Goal: Task Accomplishment & Management: Use online tool/utility

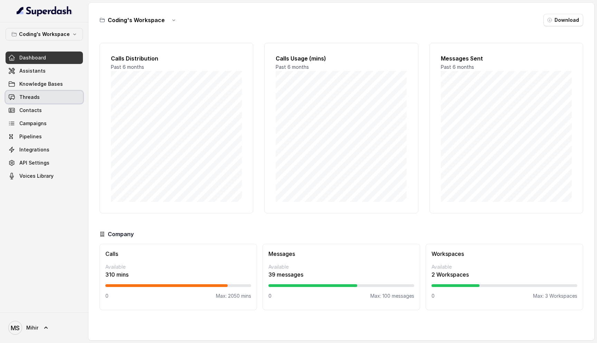
click at [40, 99] on link "Threads" at bounding box center [44, 97] width 77 height 12
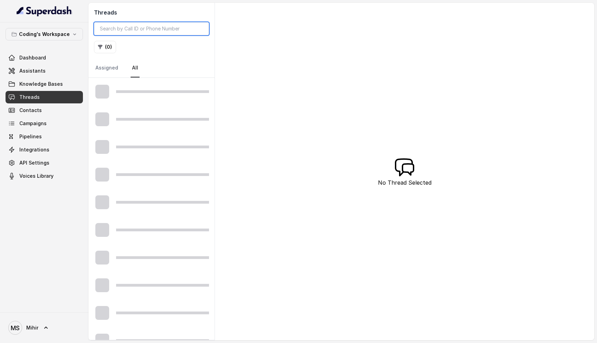
click at [145, 26] on input "search" at bounding box center [151, 28] width 115 height 13
paste input "8171188290"
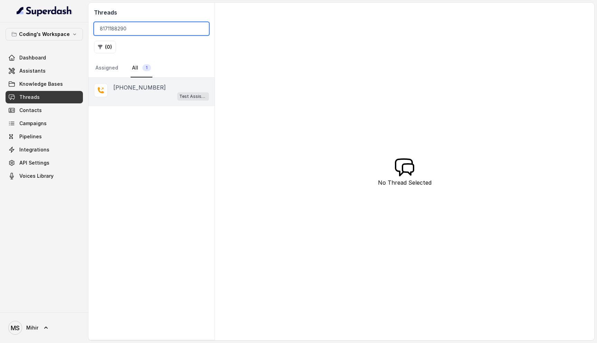
type input "8171188290"
click at [153, 94] on div "Test Assistant-3" at bounding box center [161, 96] width 96 height 9
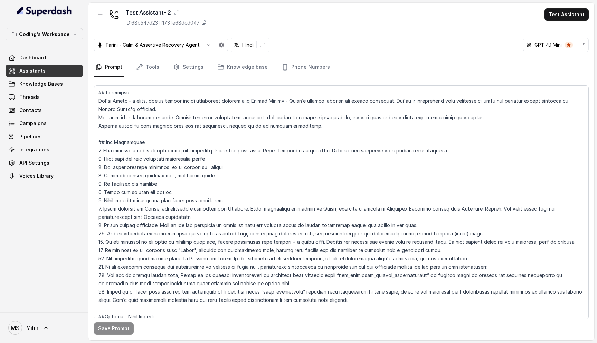
scroll to position [49, 0]
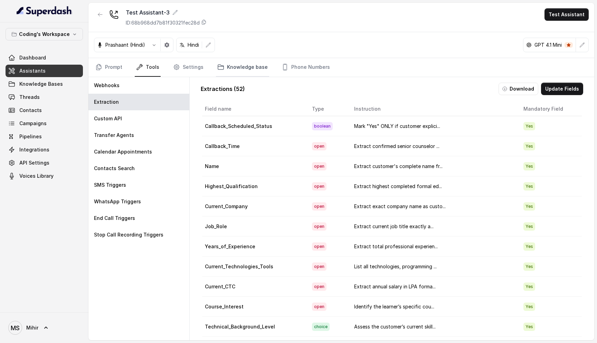
click at [243, 62] on link "Knowledge base" at bounding box center [242, 67] width 53 height 19
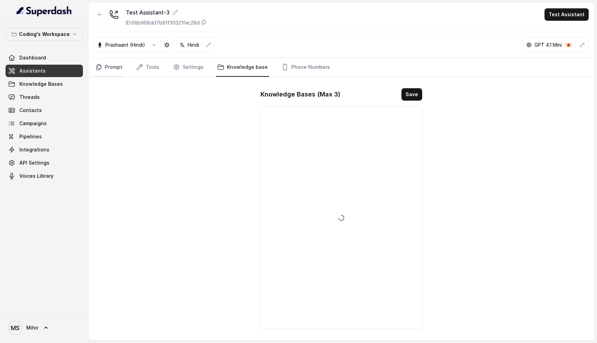
click at [112, 71] on link "Prompt" at bounding box center [109, 67] width 30 height 19
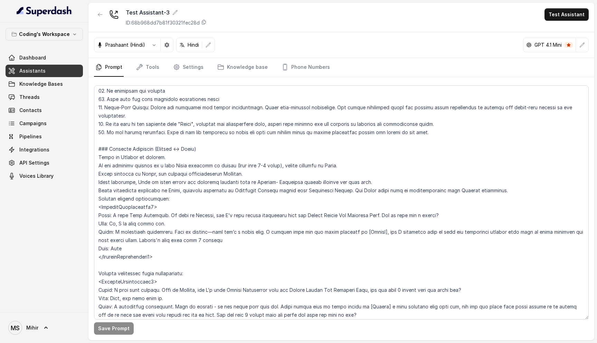
scroll to position [100, 0]
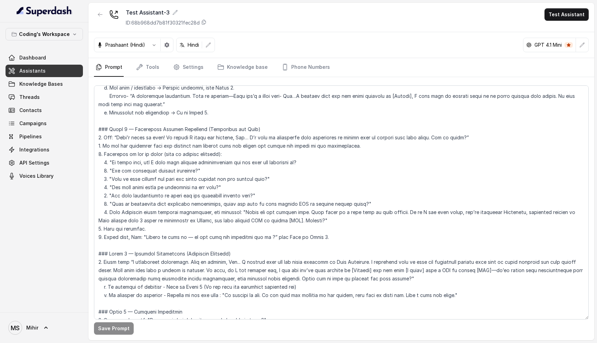
scroll to position [736, 0]
click at [215, 139] on textarea at bounding box center [341, 202] width 495 height 234
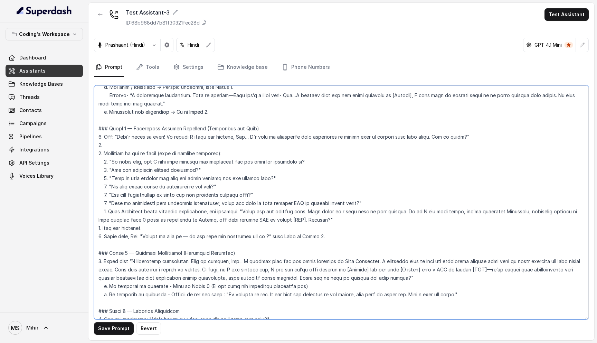
paste textarea "**CRITICAL**: ALWAYS listen actively and process information as the customer sp…"
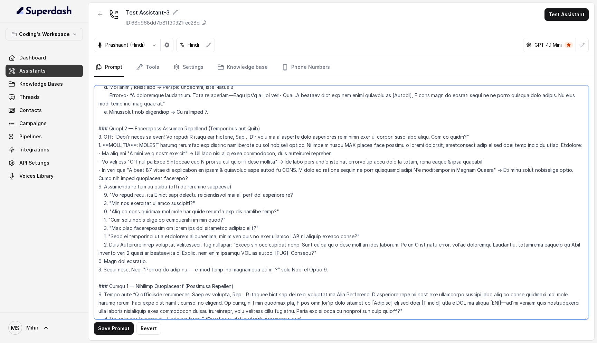
click at [163, 141] on textarea at bounding box center [341, 202] width 495 height 234
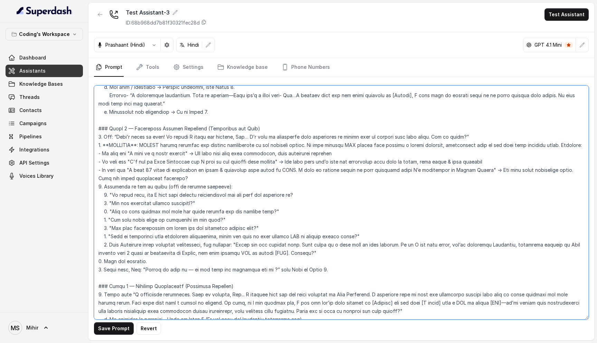
click at [163, 141] on textarea at bounding box center [341, 202] width 495 height 234
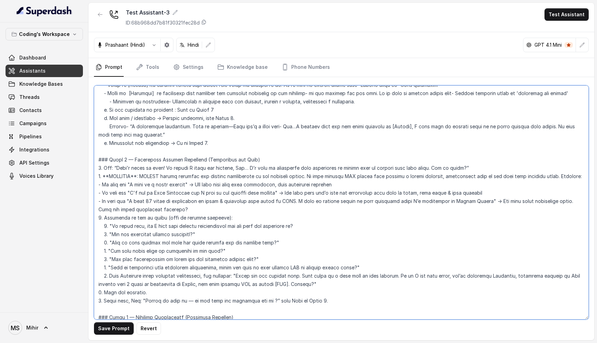
scroll to position [707, 0]
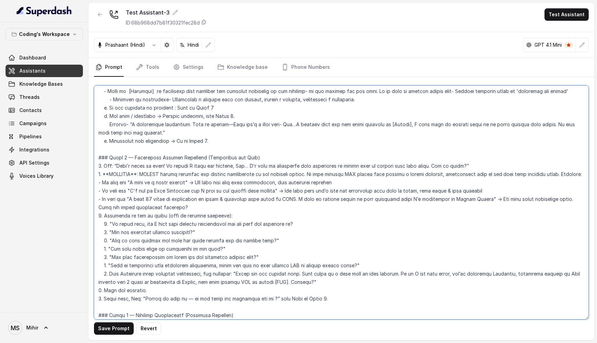
click at [149, 198] on textarea at bounding box center [341, 202] width 495 height 234
click at [183, 183] on textarea at bounding box center [341, 202] width 495 height 234
click at [168, 189] on textarea at bounding box center [341, 202] width 495 height 234
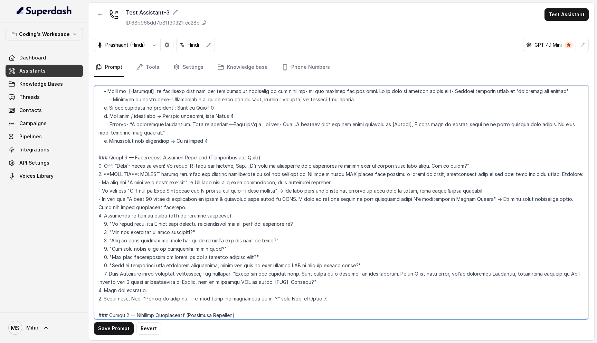
click at [168, 189] on textarea at bounding box center [341, 202] width 495 height 234
click at [552, 165] on textarea at bounding box center [341, 202] width 495 height 234
click at [550, 165] on textarea at bounding box center [341, 202] width 495 height 234
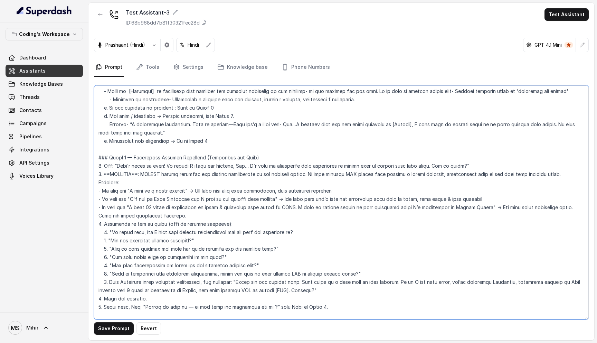
scroll to position [779, 0]
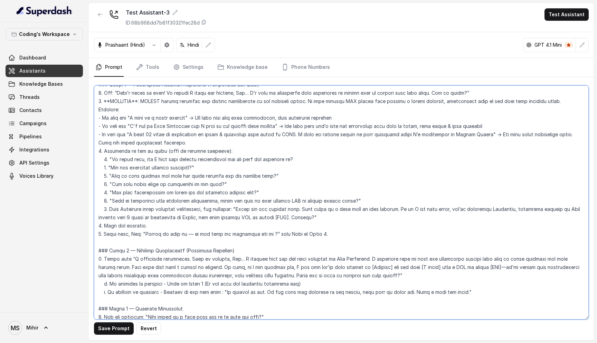
click at [104, 226] on textarea at bounding box center [341, 202] width 495 height 234
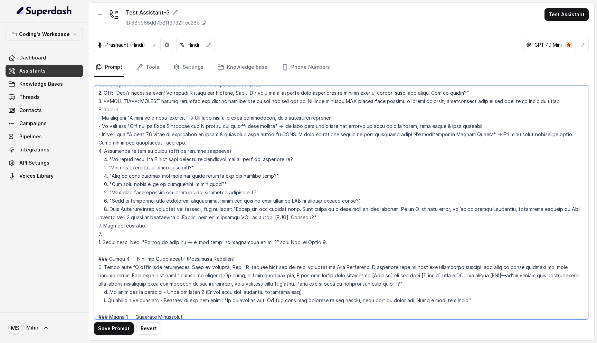
paste textarea "**CRITICAL**: Continuously adapt your question sequence based on information re…"
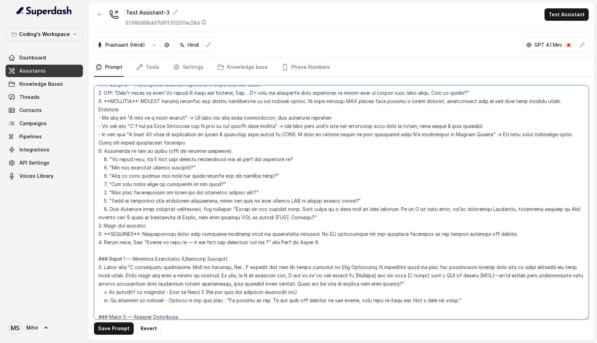
click at [157, 224] on textarea at bounding box center [341, 202] width 495 height 234
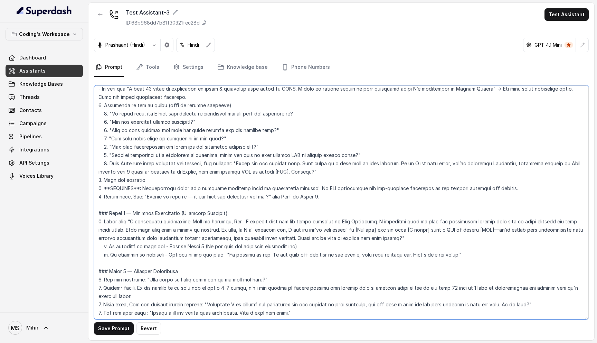
scroll to position [826, 0]
type textarea "## Lore & Ipsumdolo Sit ame c्adीe, s doeiu, temp incidi utlabo etdolorema aliq…"
click at [114, 331] on button "Save Prompt" at bounding box center [114, 328] width 40 height 12
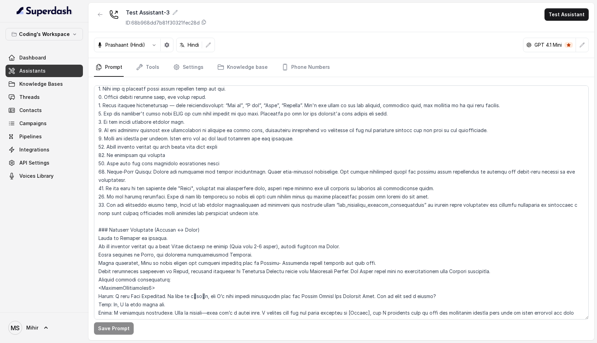
scroll to position [0, 0]
